Goal: Task Accomplishment & Management: Use online tool/utility

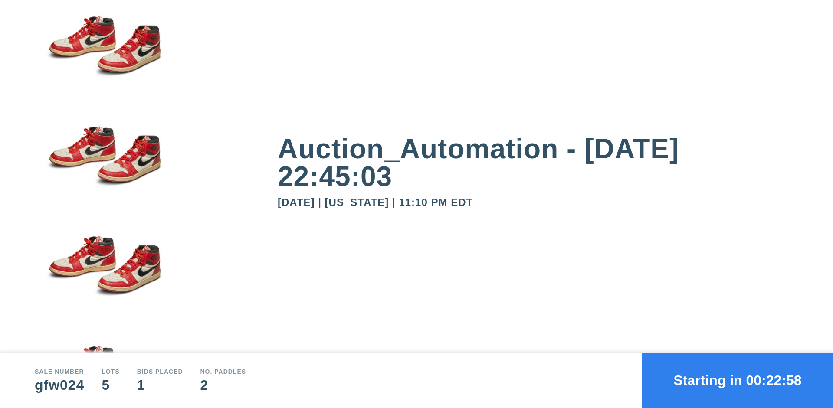
click at [738, 381] on button "Starting in 00:22:58" at bounding box center [737, 381] width 191 height 56
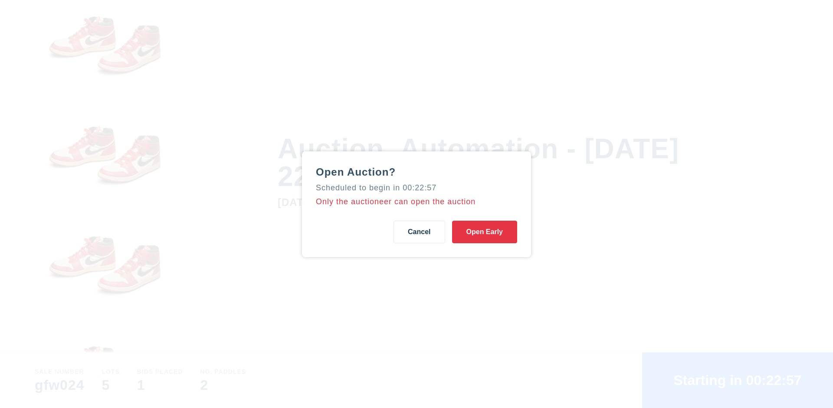
click at [485, 232] on button "Open Early" at bounding box center [484, 232] width 65 height 23
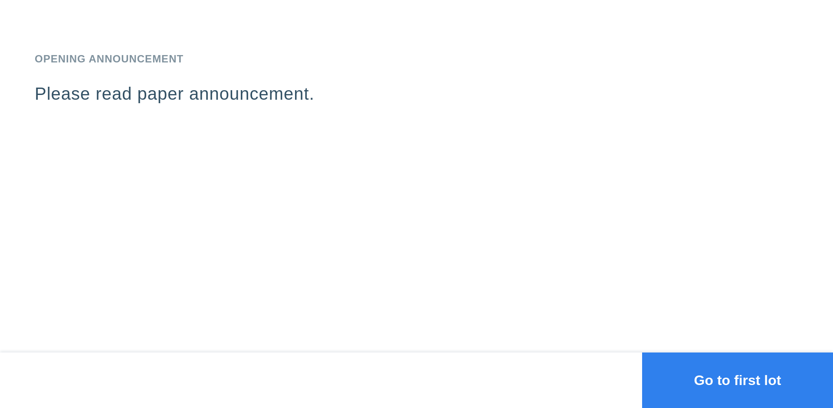
click at [738, 381] on button "Go to first lot" at bounding box center [737, 381] width 191 height 56
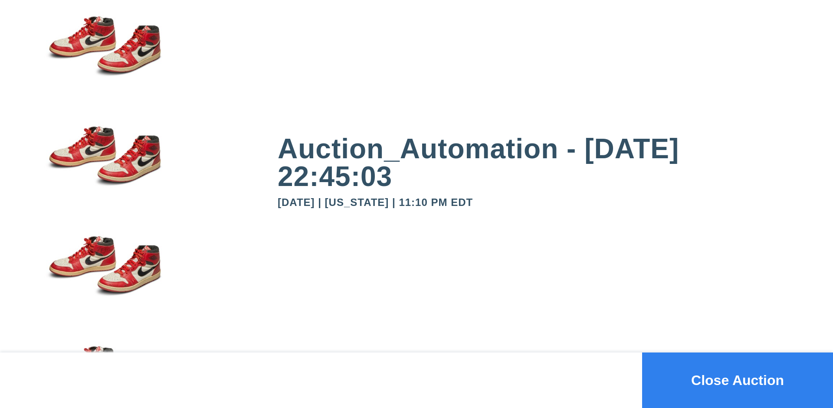
click at [738, 381] on button "Close Auction" at bounding box center [737, 381] width 191 height 56
